Goal: Task Accomplishment & Management: Use online tool/utility

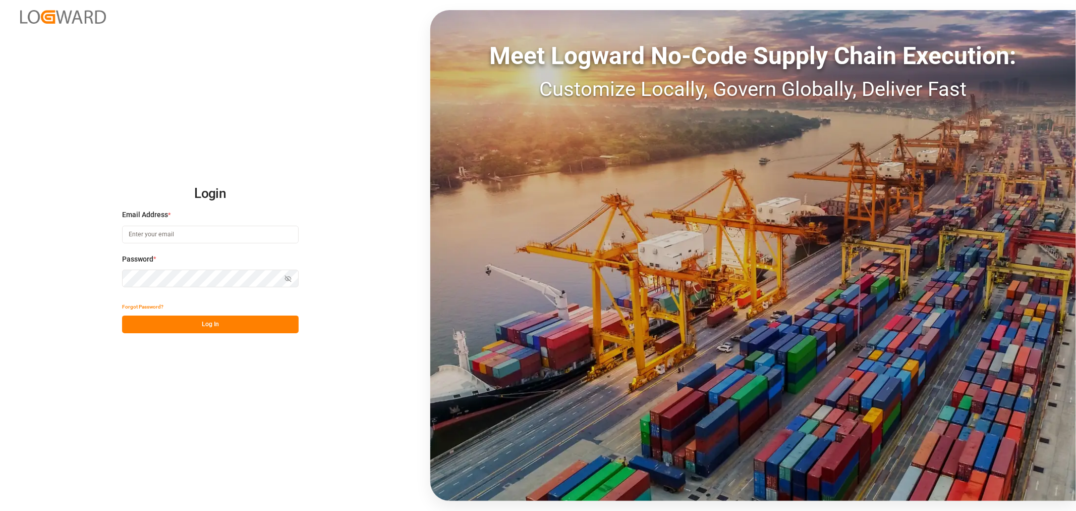
type input "[EMAIL_ADDRESS][DOMAIN_NAME]"
click at [235, 330] on button "Log In" at bounding box center [210, 324] width 177 height 18
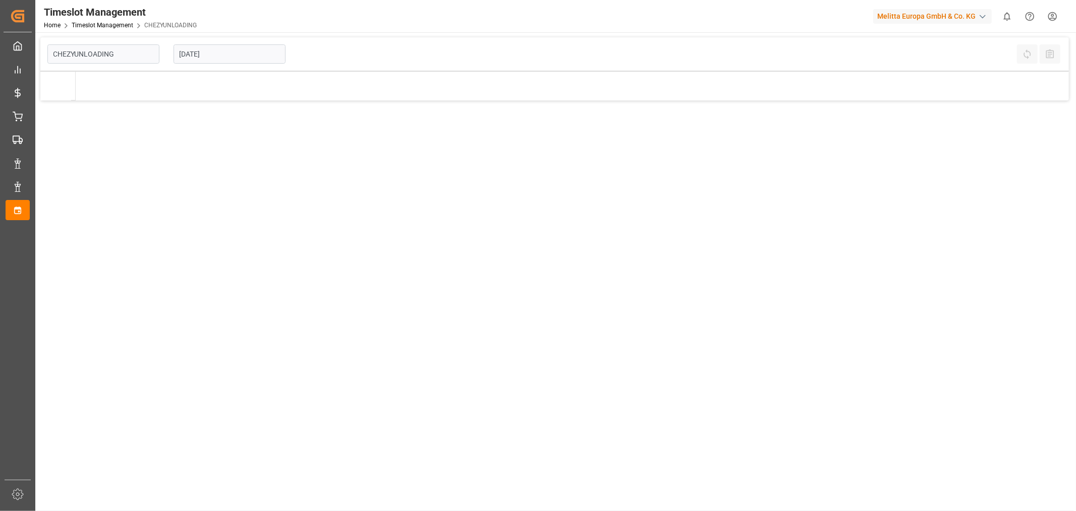
type input "Chezy Unloading"
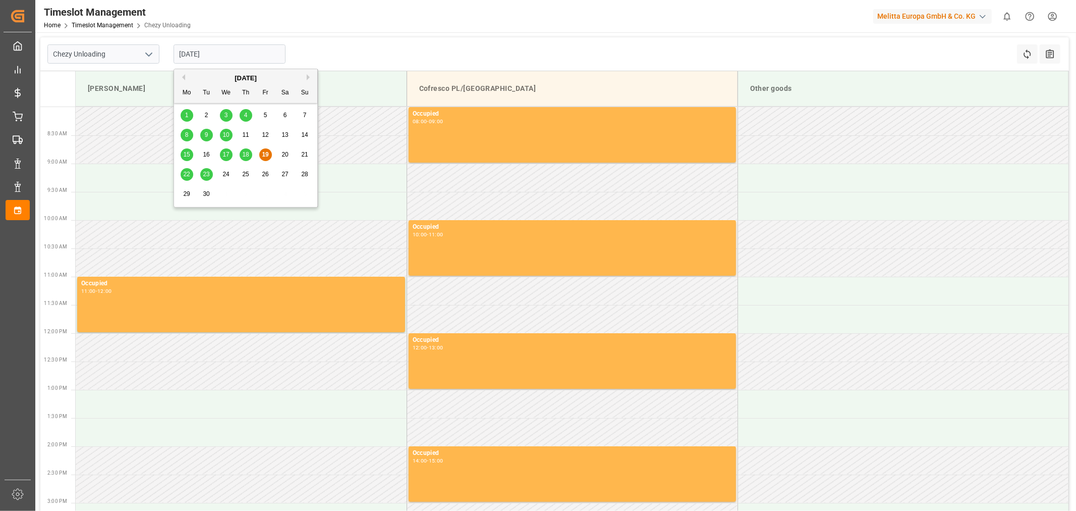
drag, startPoint x: 195, startPoint y: 55, endPoint x: 197, endPoint y: 84, distance: 29.8
click at [195, 55] on input "[DATE]" at bounding box center [230, 53] width 112 height 19
click at [206, 175] on span "23" at bounding box center [206, 174] width 7 height 7
type input "[DATE]"
